Goal: Task Accomplishment & Management: Manage account settings

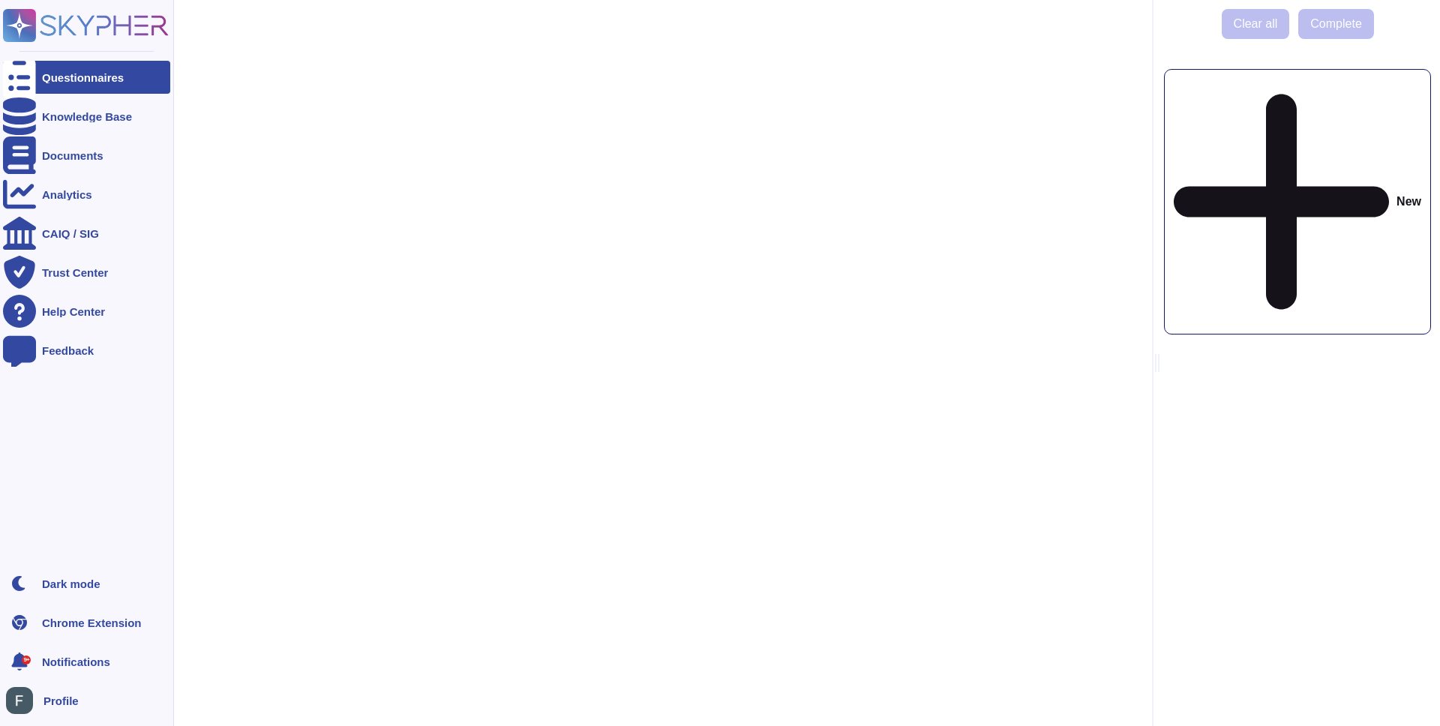
click at [26, 77] on icon at bounding box center [19, 78] width 33 height 44
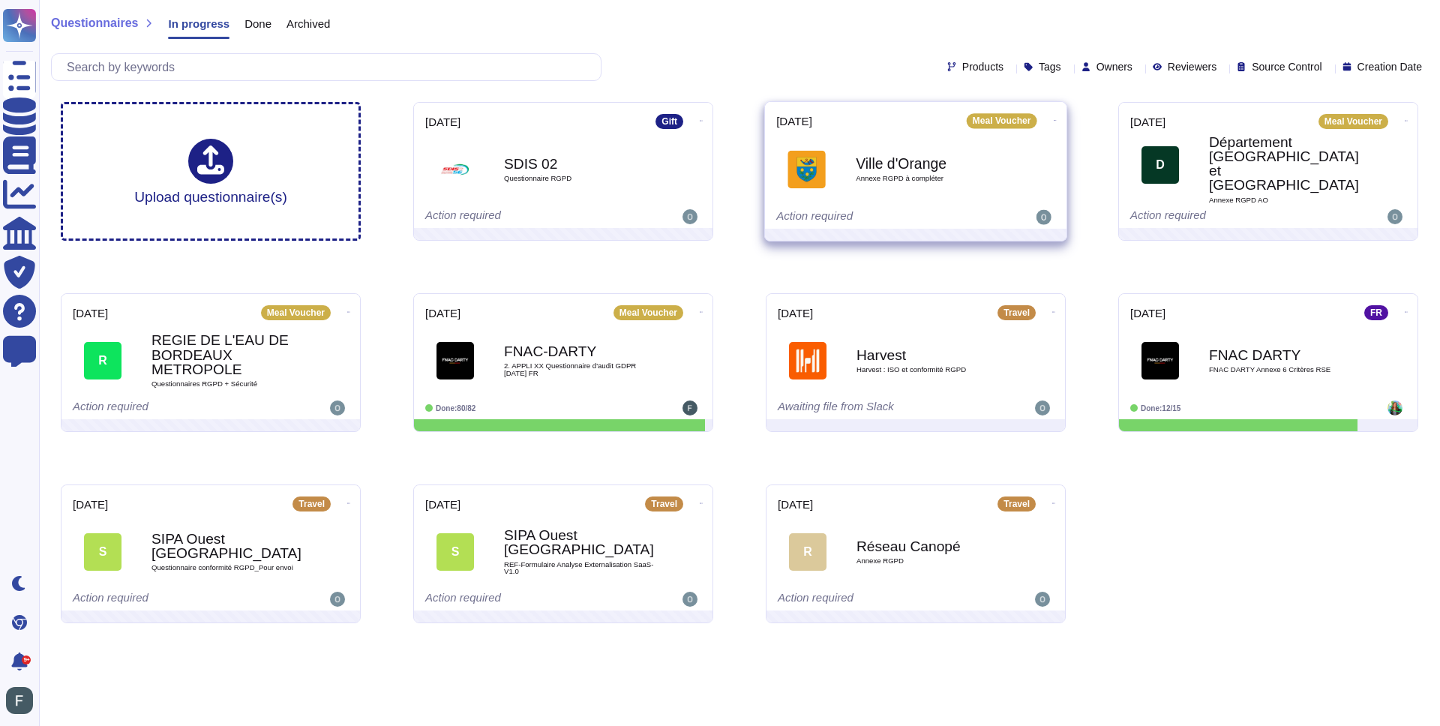
click at [1053, 111] on span at bounding box center [1056, 119] width 6 height 16
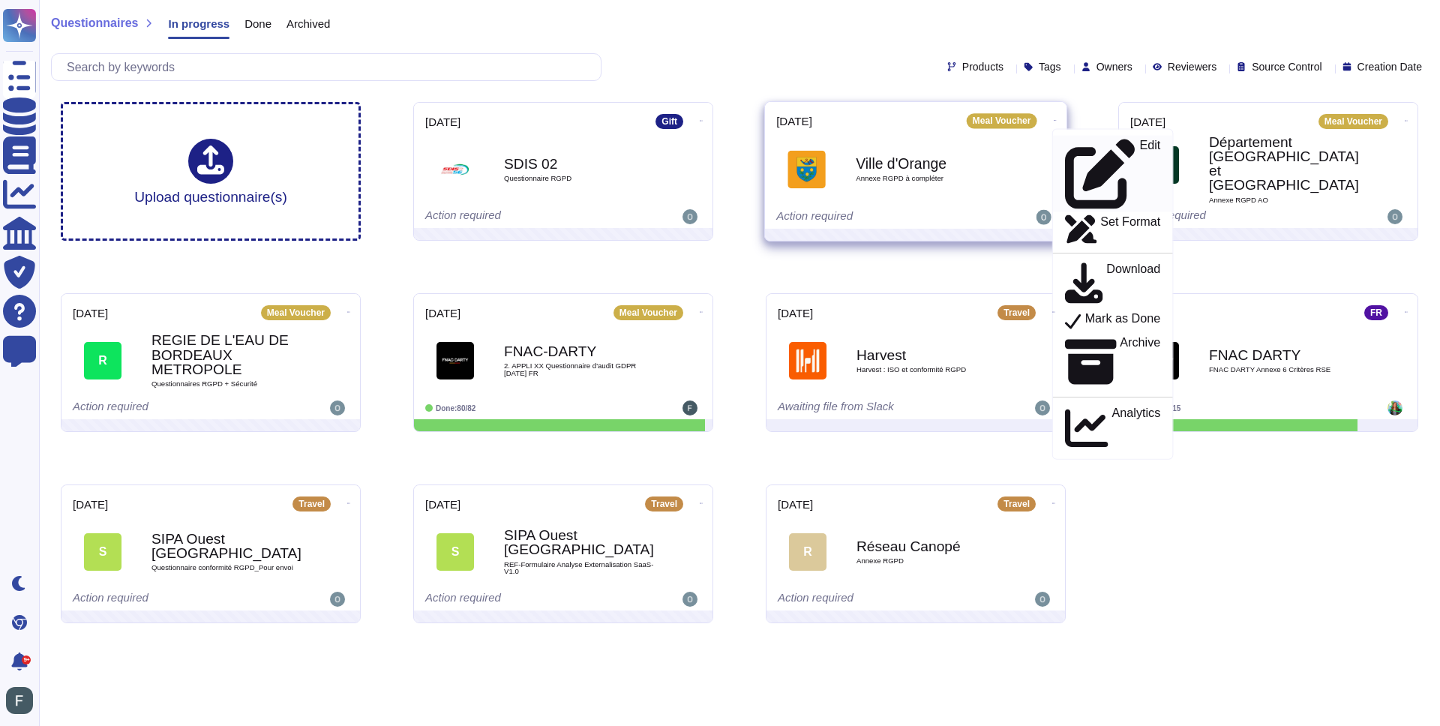
click at [1140, 140] on p "Edit" at bounding box center [1150, 175] width 21 height 70
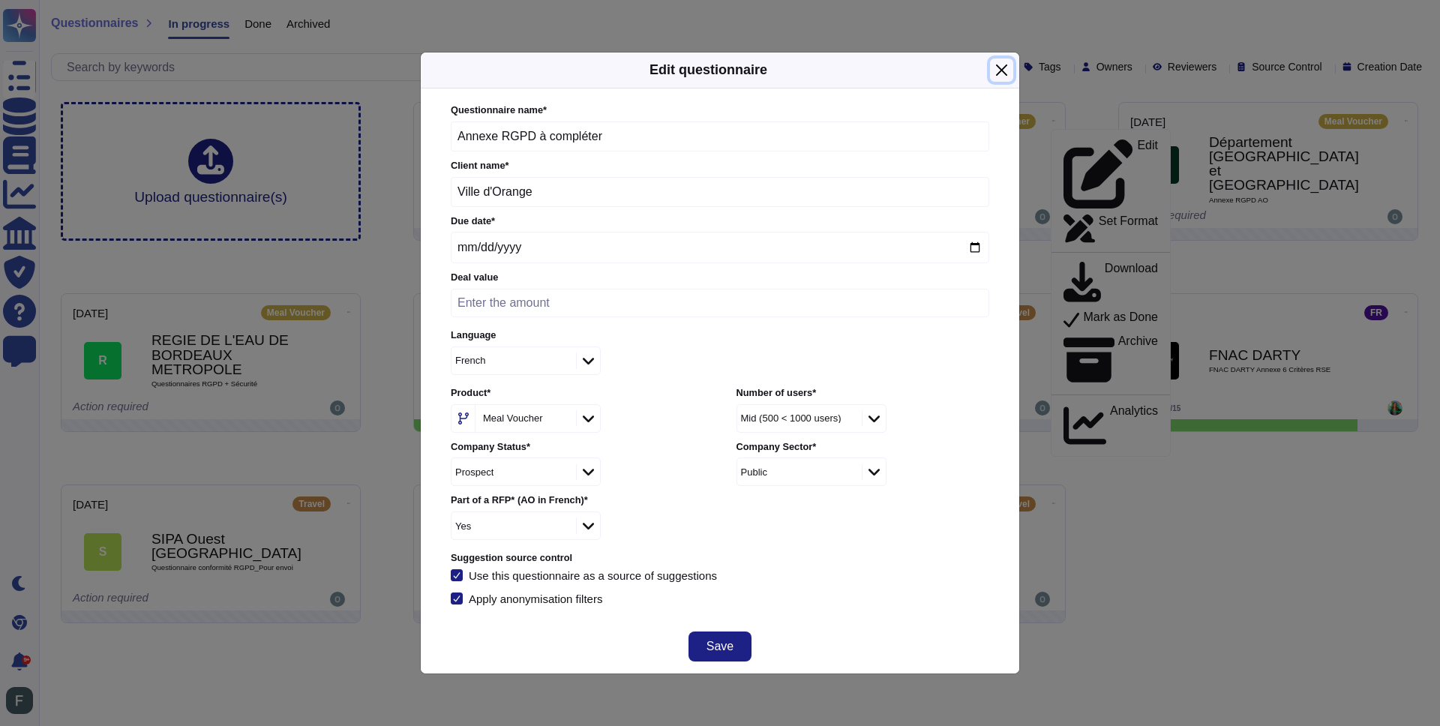
click at [1002, 80] on button "Close" at bounding box center [1001, 70] width 23 height 23
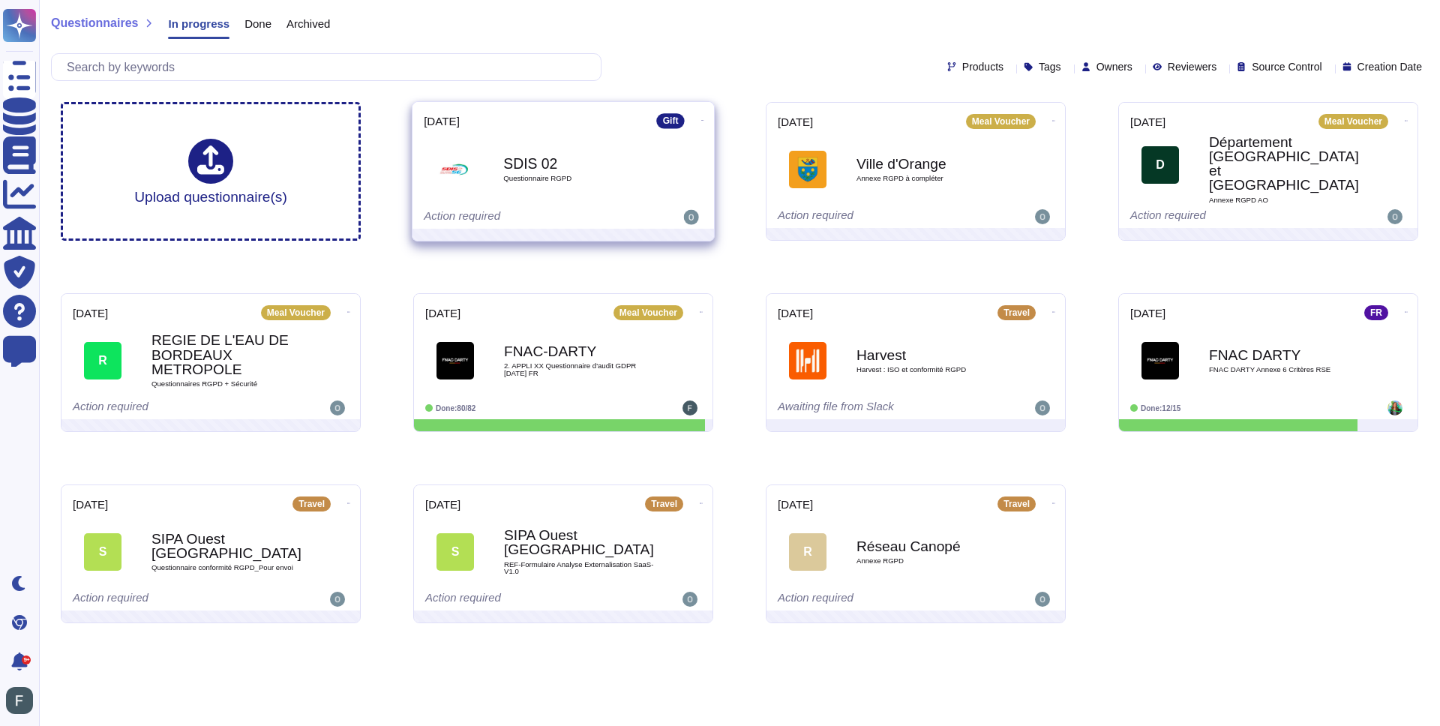
click at [584, 175] on span "Questionnaire RGPD" at bounding box center [579, 179] width 152 height 8
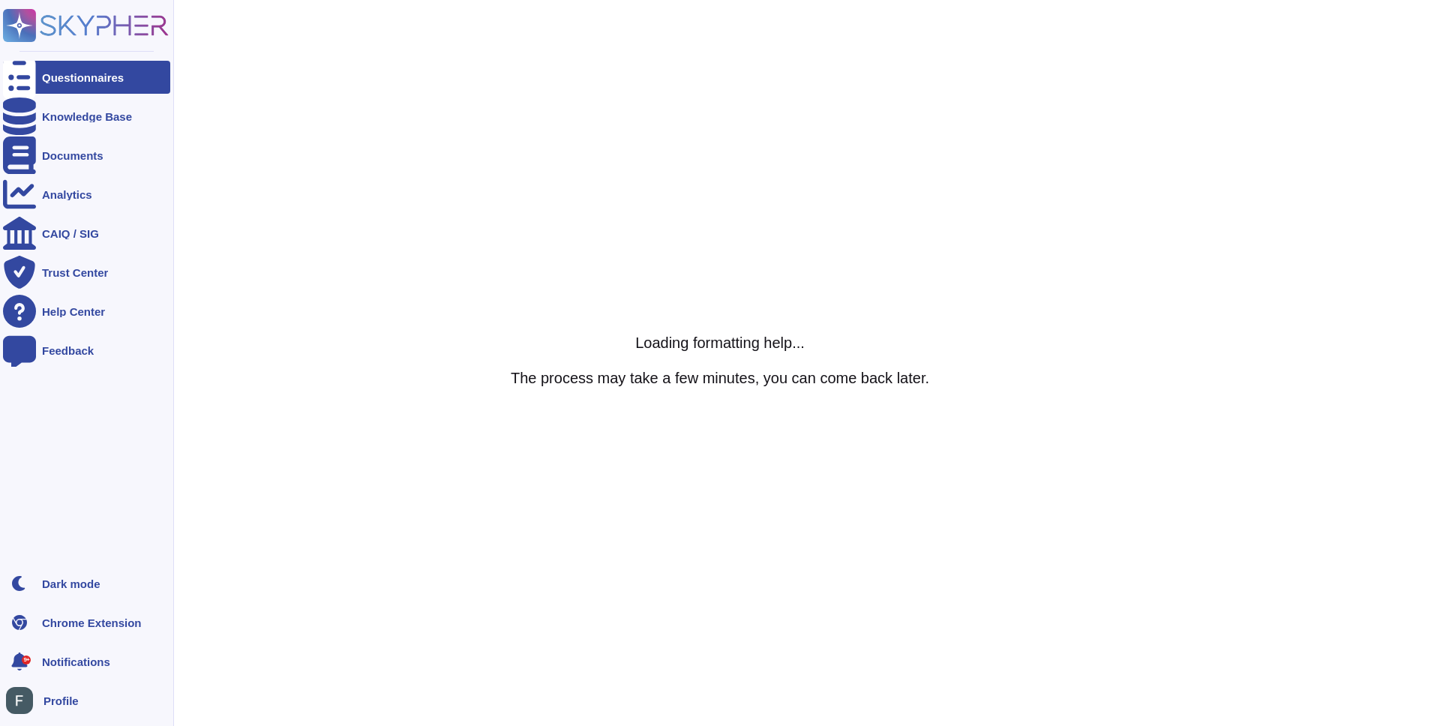
click at [13, 71] on icon at bounding box center [19, 78] width 33 height 44
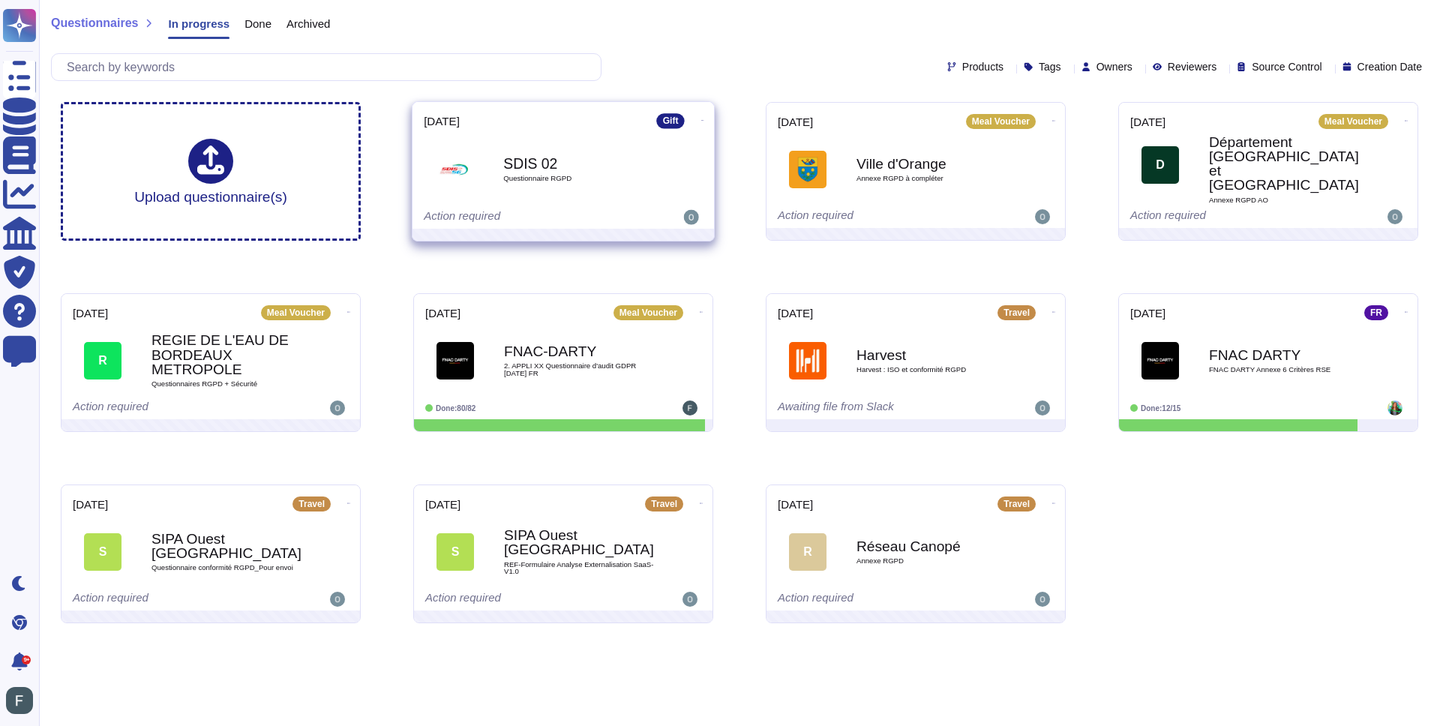
click at [701, 119] on icon at bounding box center [702, 121] width 3 height 4
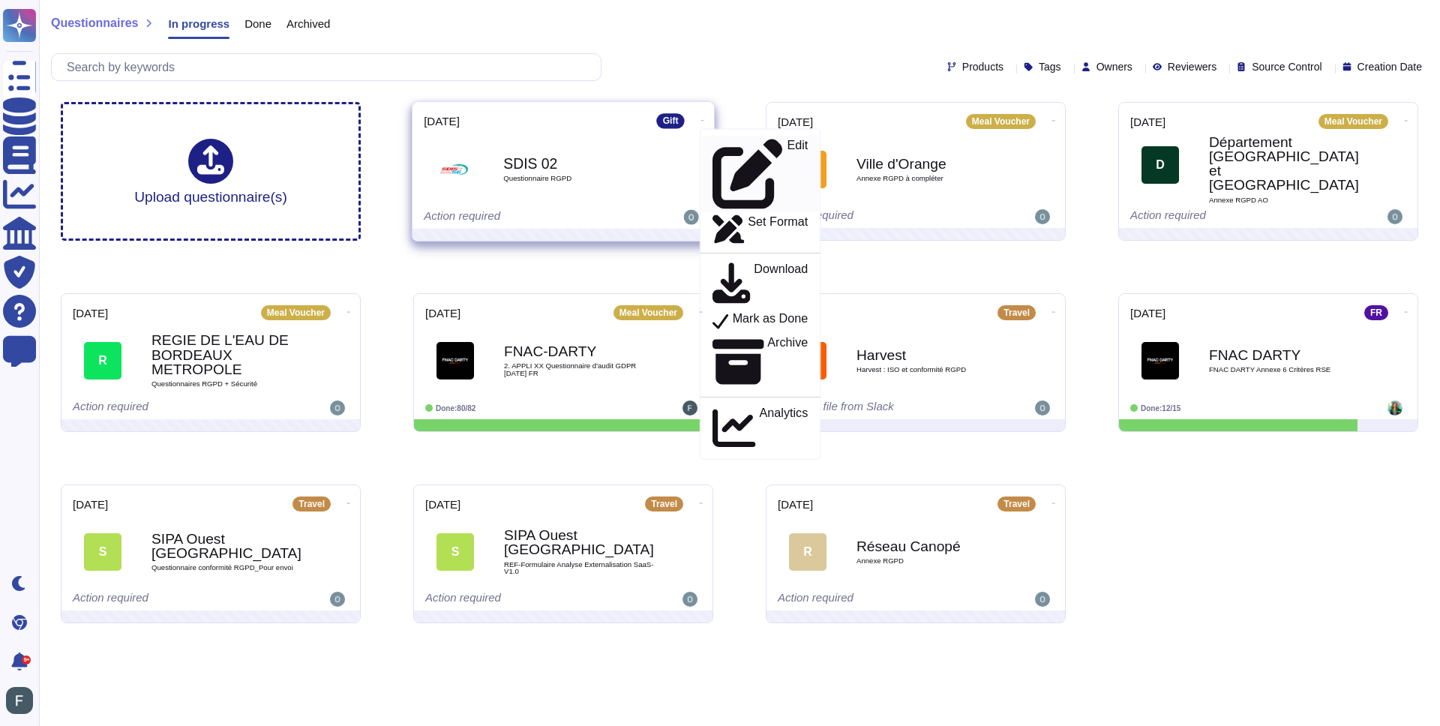
click at [787, 147] on p "Edit" at bounding box center [797, 175] width 21 height 70
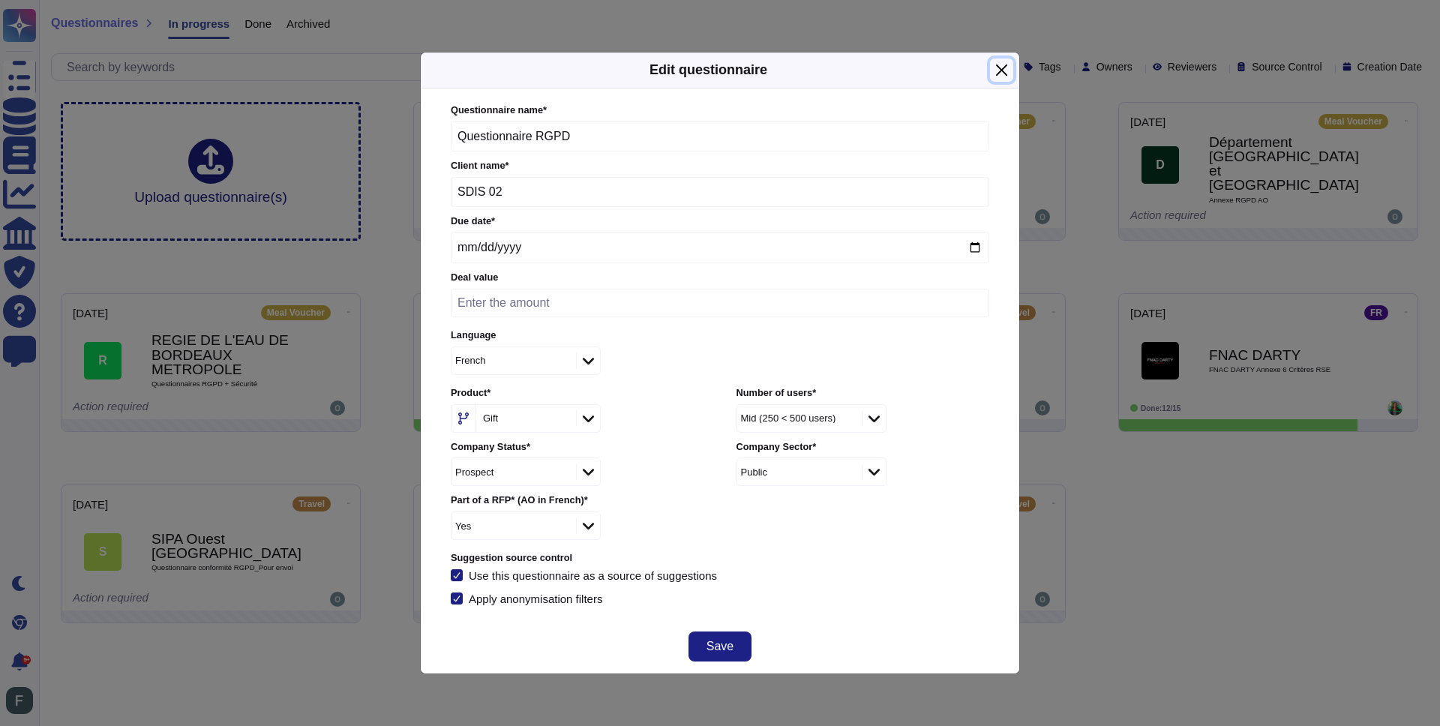
click at [1006, 69] on button "Close" at bounding box center [1001, 70] width 23 height 23
